Goal: Information Seeking & Learning: Learn about a topic

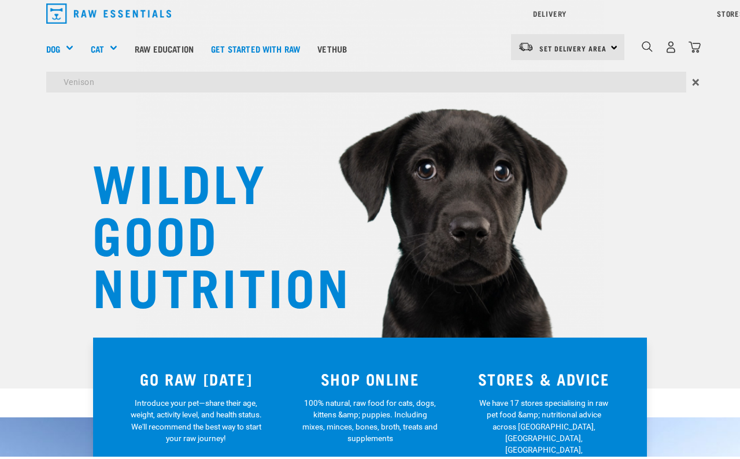
type input "Venison"
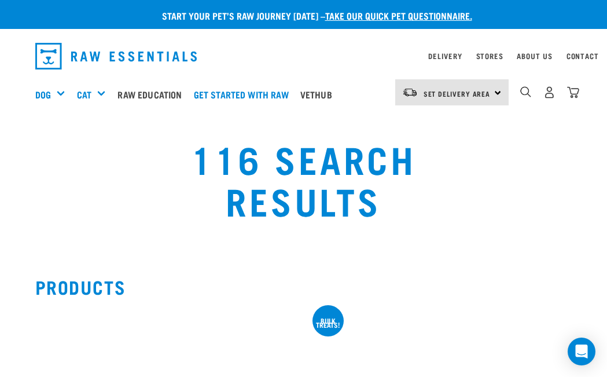
click at [526, 94] on img "dropdown navigation" at bounding box center [525, 91] width 11 height 11
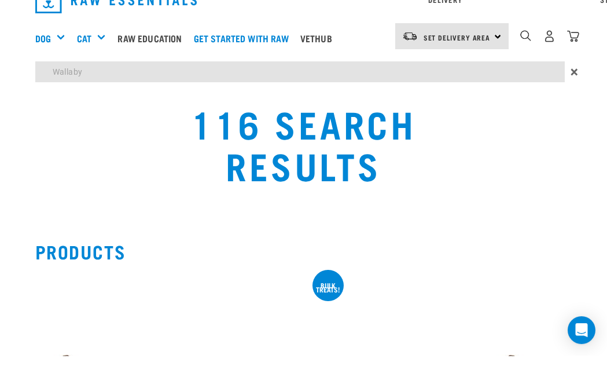
type input "Wallaby"
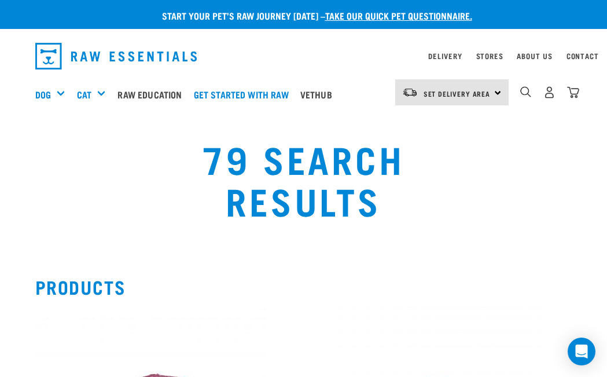
click at [521, 90] on img "dropdown navigation" at bounding box center [525, 91] width 11 height 11
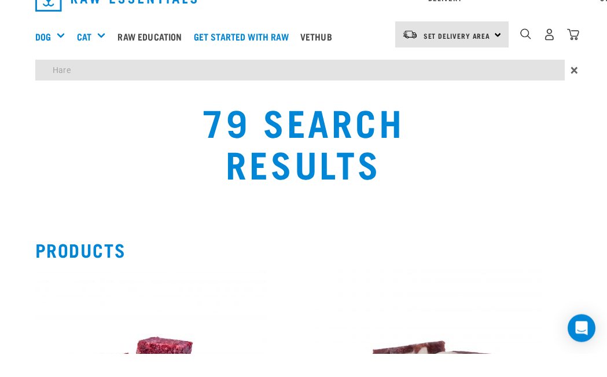
type input "Hare"
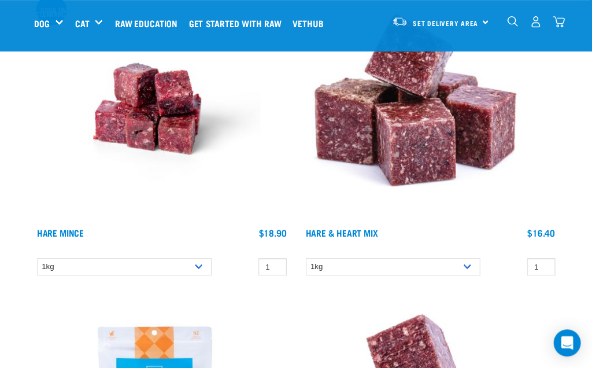
scroll to position [313, 0]
